Goal: Task Accomplishment & Management: Complete application form

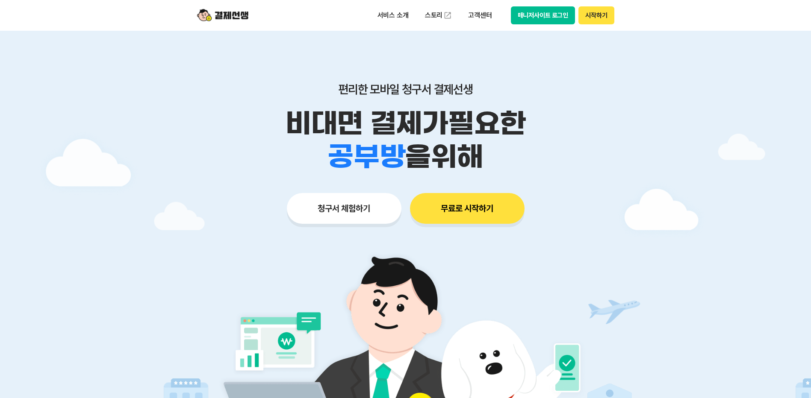
click at [323, 206] on button "청구서 체험하기" at bounding box center [344, 208] width 115 height 31
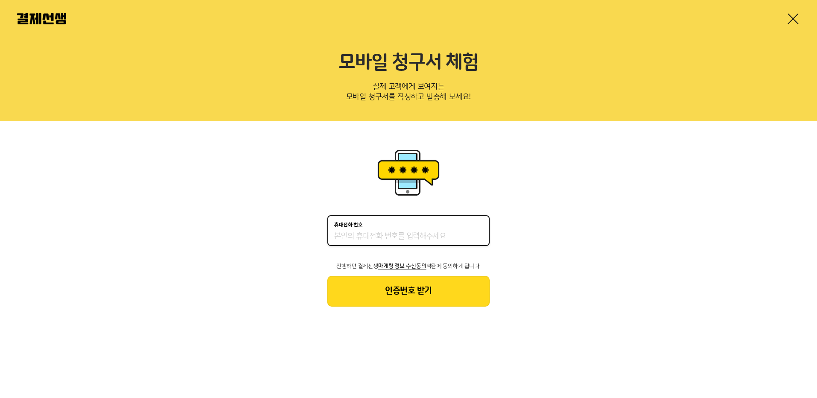
click at [390, 232] on input "휴대전화 번호" at bounding box center [408, 237] width 149 height 10
click at [324, 185] on div "휴대전화 번호 진행하면 결제선생 마케팅 정보 수신동의 약관에 동의하게 됩니다. 인증번호 받기" at bounding box center [408, 226] width 817 height 211
click at [367, 243] on div "휴대전화 번호" at bounding box center [408, 230] width 162 height 31
click at [368, 238] on input "휴대전화 번호" at bounding box center [408, 237] width 149 height 10
type input "01033931231"
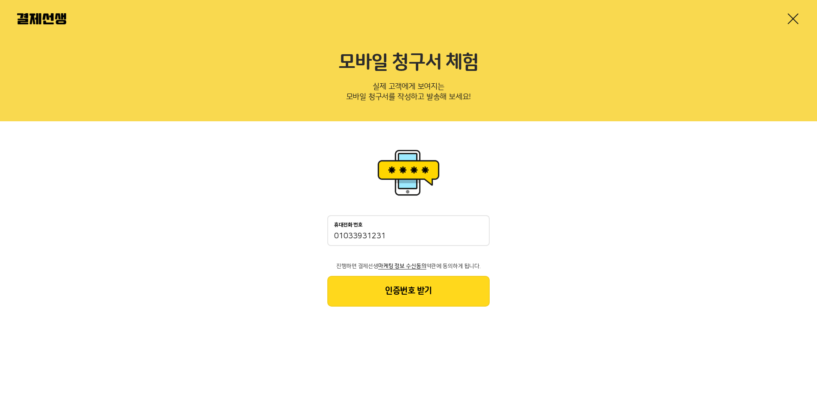
click at [375, 288] on button "인증번호 받기" at bounding box center [408, 291] width 162 height 31
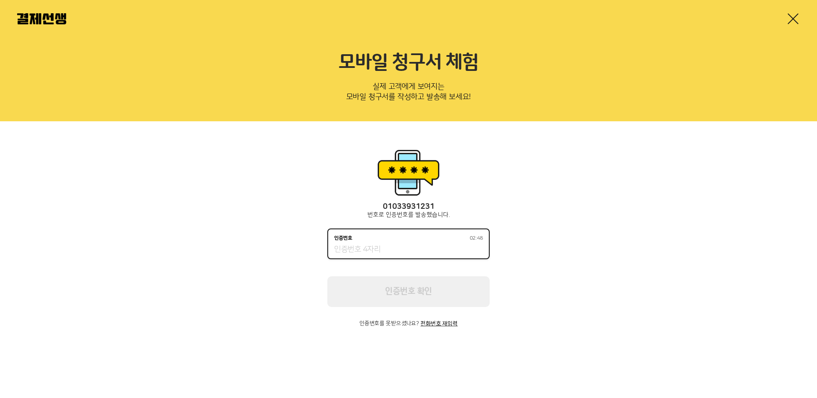
click at [389, 252] on input "인증번호 02:48" at bounding box center [408, 250] width 149 height 10
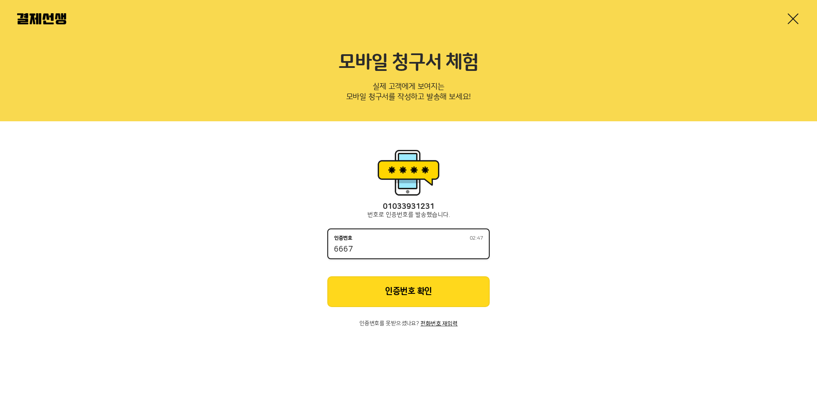
type input "6667"
click at [396, 284] on button "인증번호 확인" at bounding box center [408, 291] width 162 height 31
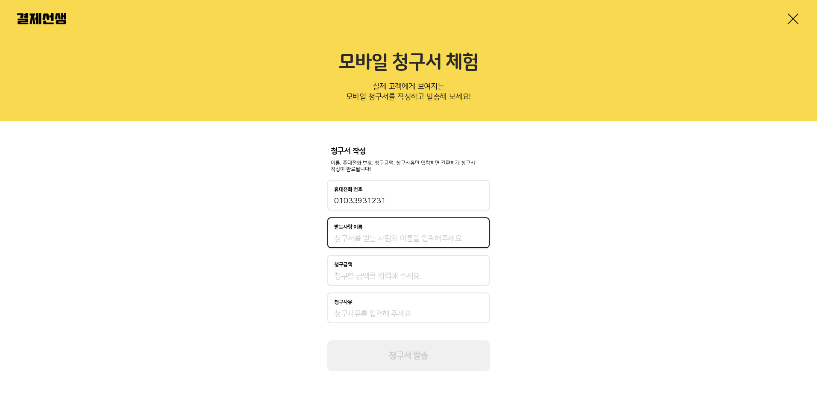
click at [407, 243] on input "받는사람 이름" at bounding box center [408, 239] width 149 height 10
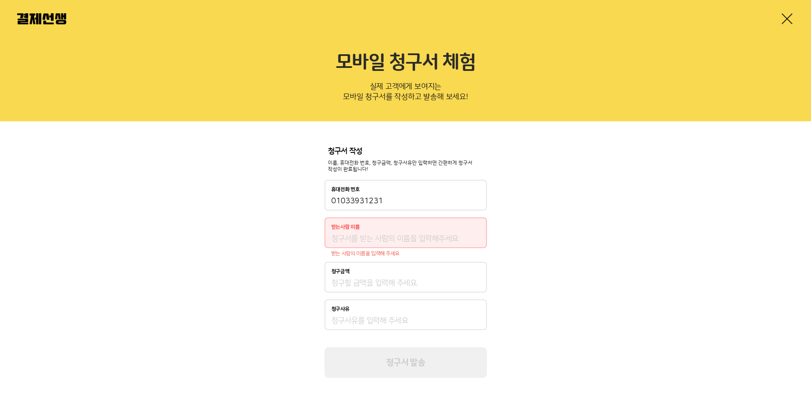
click at [543, 239] on div "청구서 작성 이름, 휴대전화 번호, 청구금액, 청구사유만 입력하면 간편하게 청구서 작성이 완료됩니다! 휴대전화 번호 [PHONE_NUMBER]…" at bounding box center [405, 262] width 811 height 283
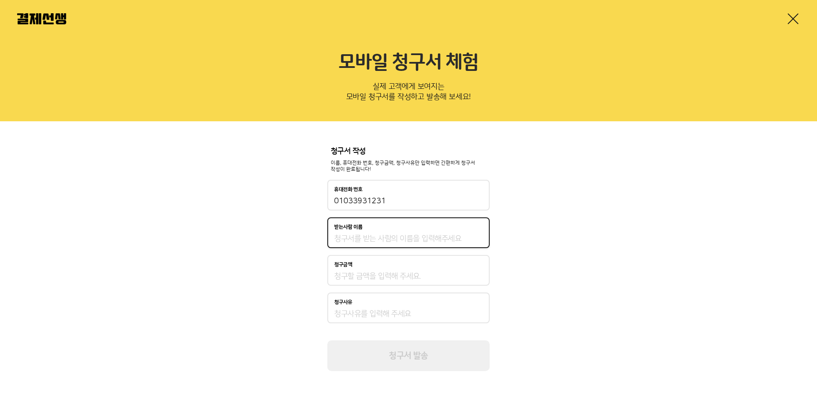
click at [436, 235] on input "받는사람 이름" at bounding box center [408, 239] width 149 height 10
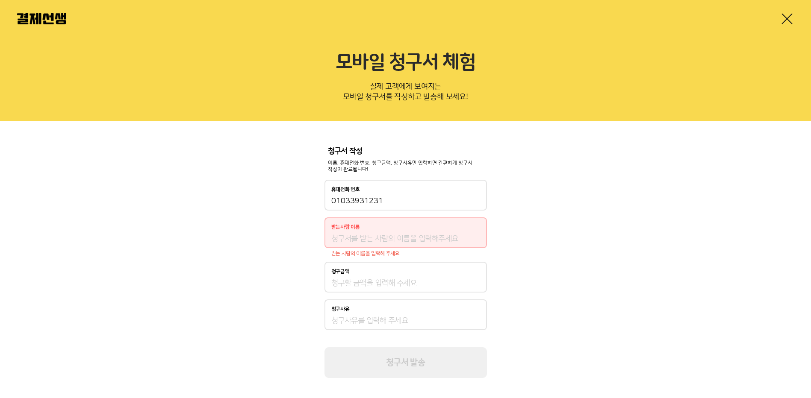
click at [240, 238] on div "청구서 작성 이름, 휴대전화 번호, 청구금액, 청구사유만 입력하면 간편하게 청구서 작성이 완료됩니다! 휴대전화 번호 [PHONE_NUMBER]…" at bounding box center [405, 262] width 811 height 283
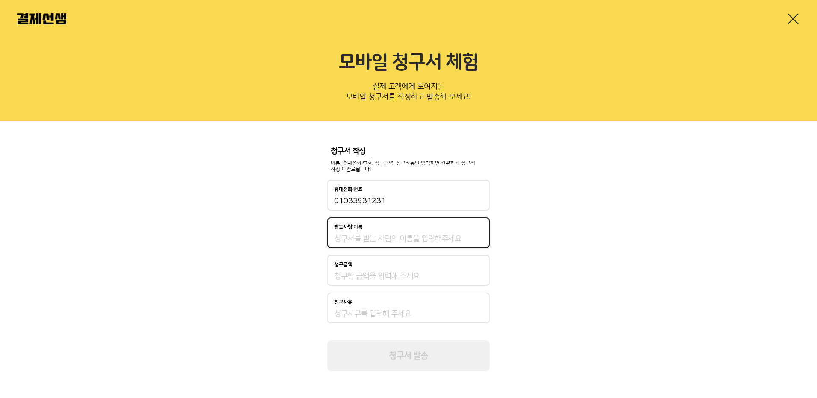
click at [370, 241] on input "받는사람 이름" at bounding box center [408, 239] width 149 height 10
type input "[PERSON_NAME]"
click at [358, 276] on input "청구금액" at bounding box center [408, 276] width 149 height 10
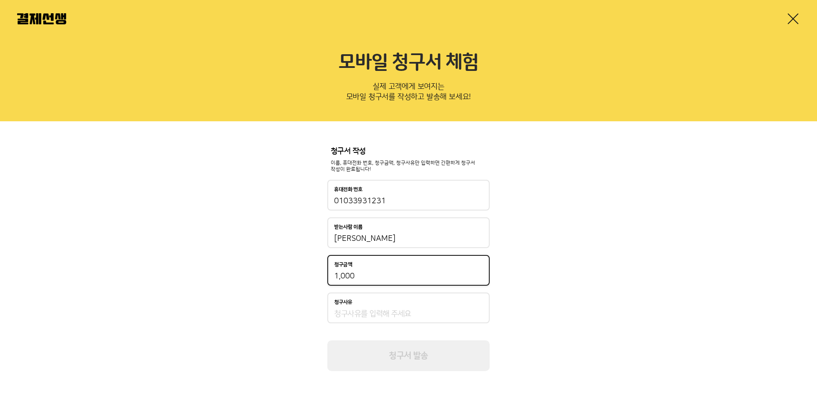
type input "1,000"
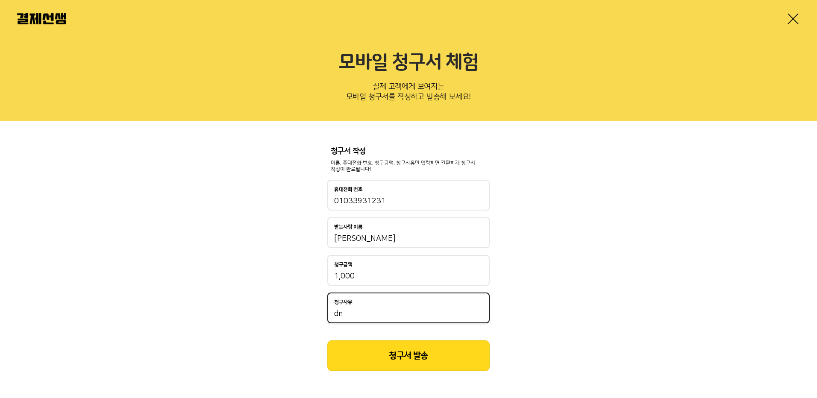
type input "d"
type input "SP사용료"
click at [388, 352] on button "청구서 발송" at bounding box center [408, 356] width 162 height 31
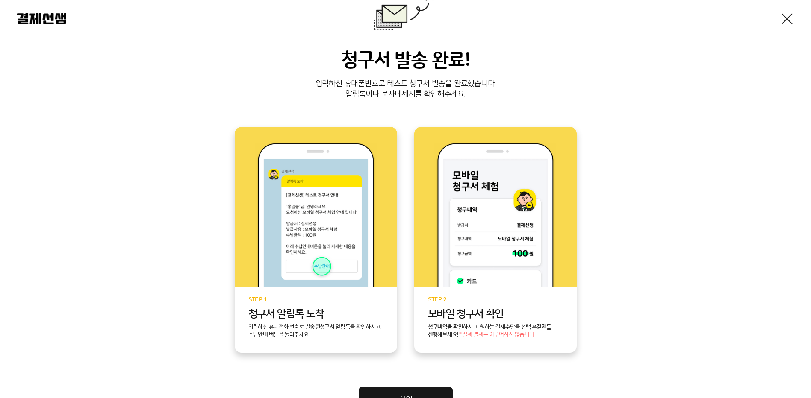
scroll to position [155, 0]
